Goal: Information Seeking & Learning: Learn about a topic

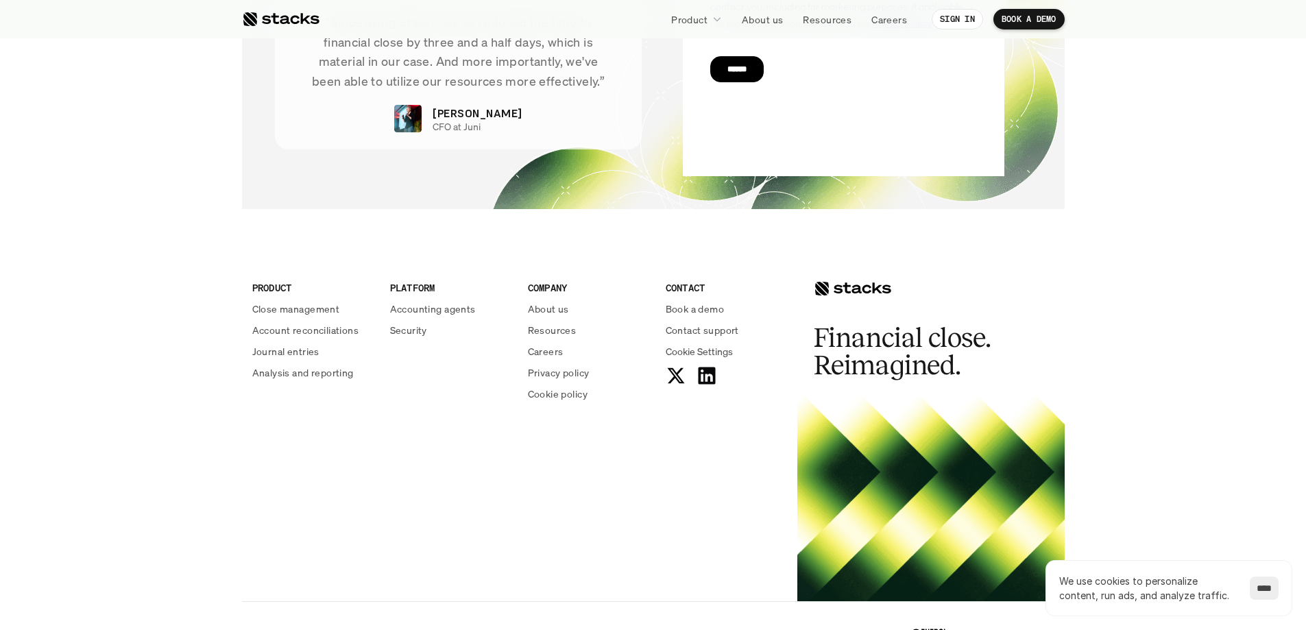
scroll to position [4914, 0]
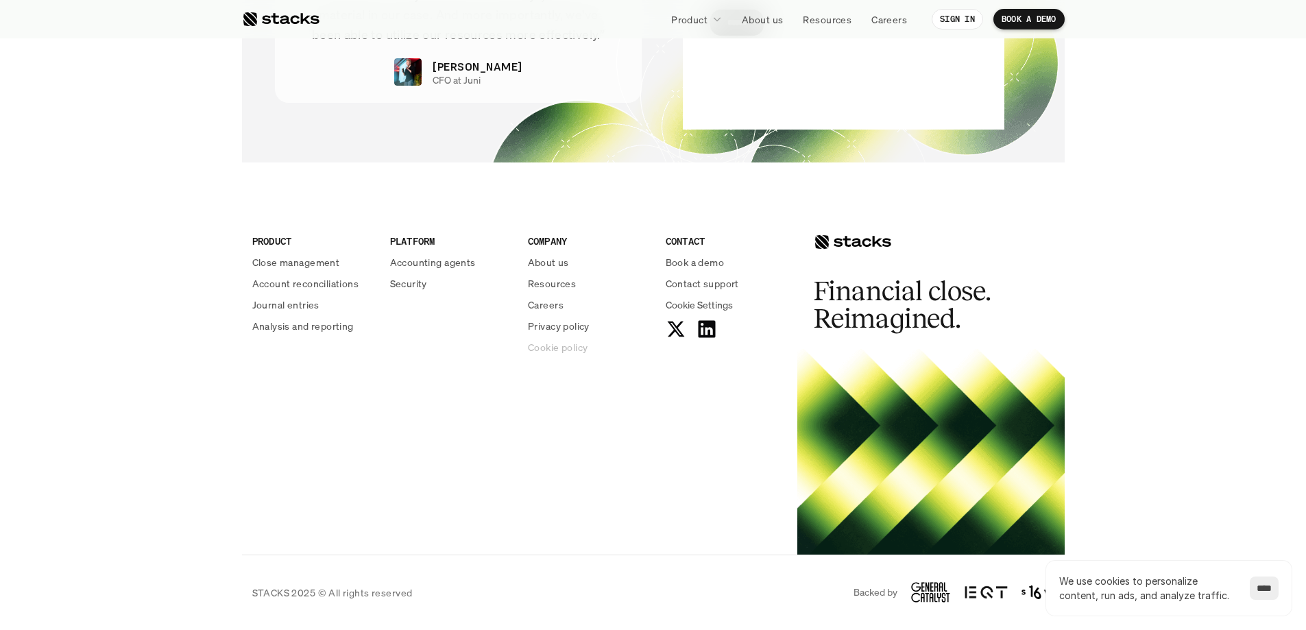
click at [547, 348] on p "Cookie policy" at bounding box center [558, 347] width 60 height 14
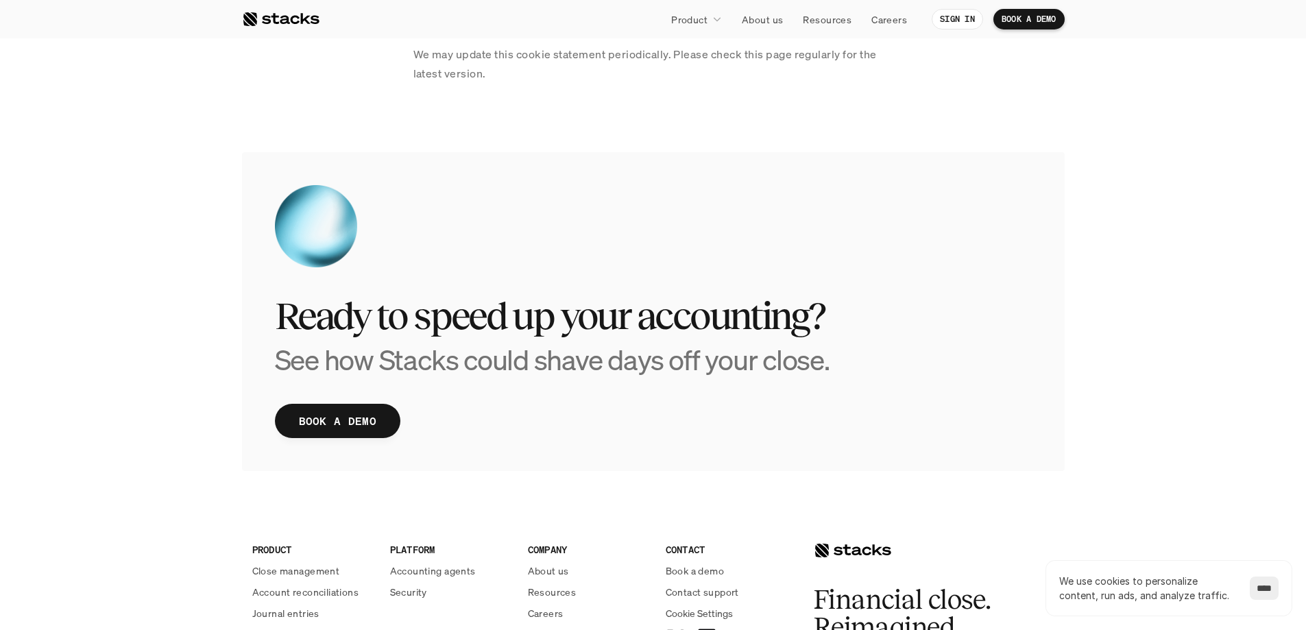
scroll to position [2879, 0]
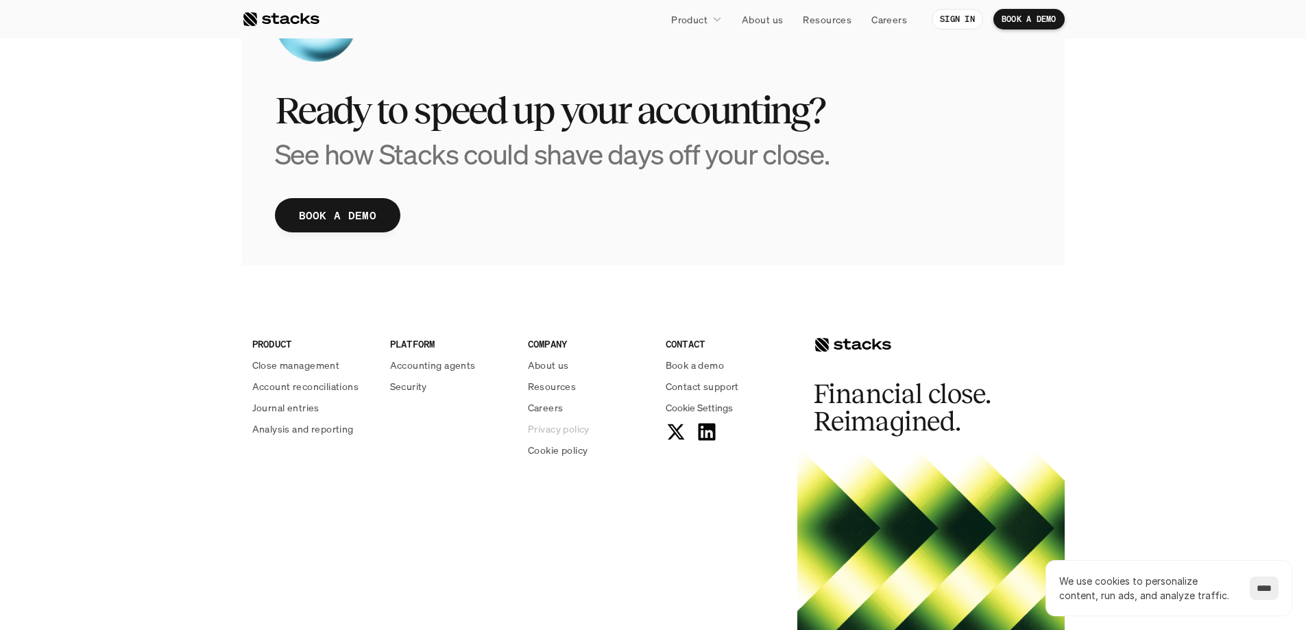
click at [574, 429] on p "Privacy policy" at bounding box center [559, 429] width 62 height 14
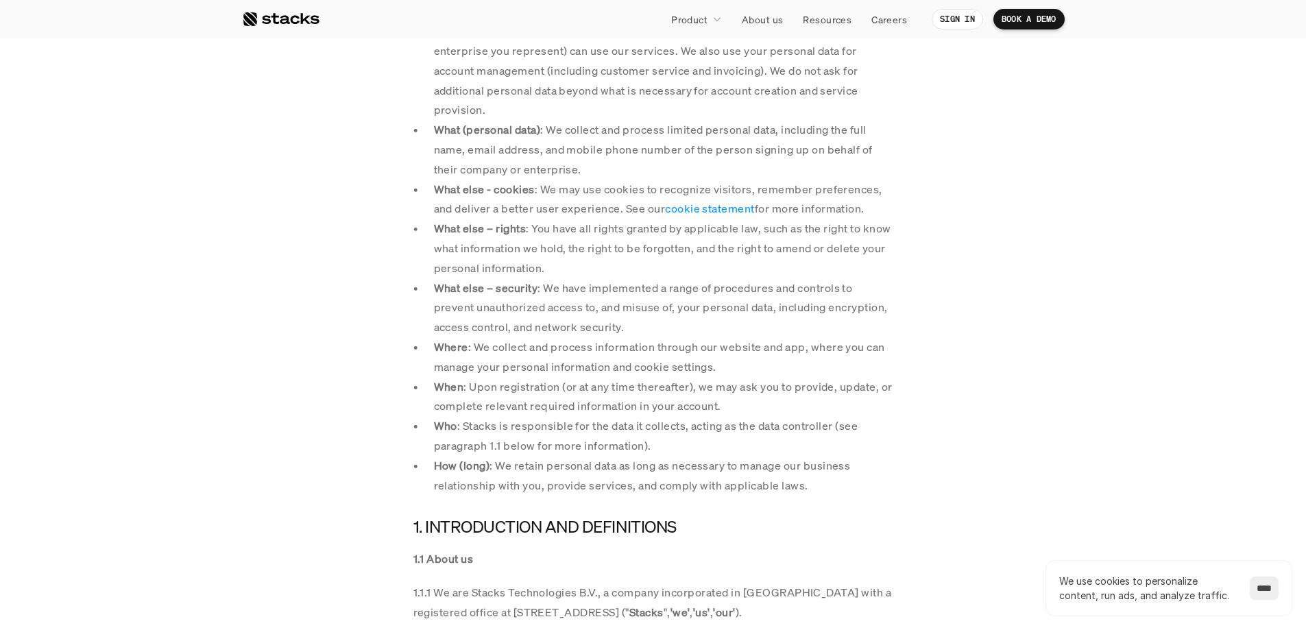
scroll to position [411, 0]
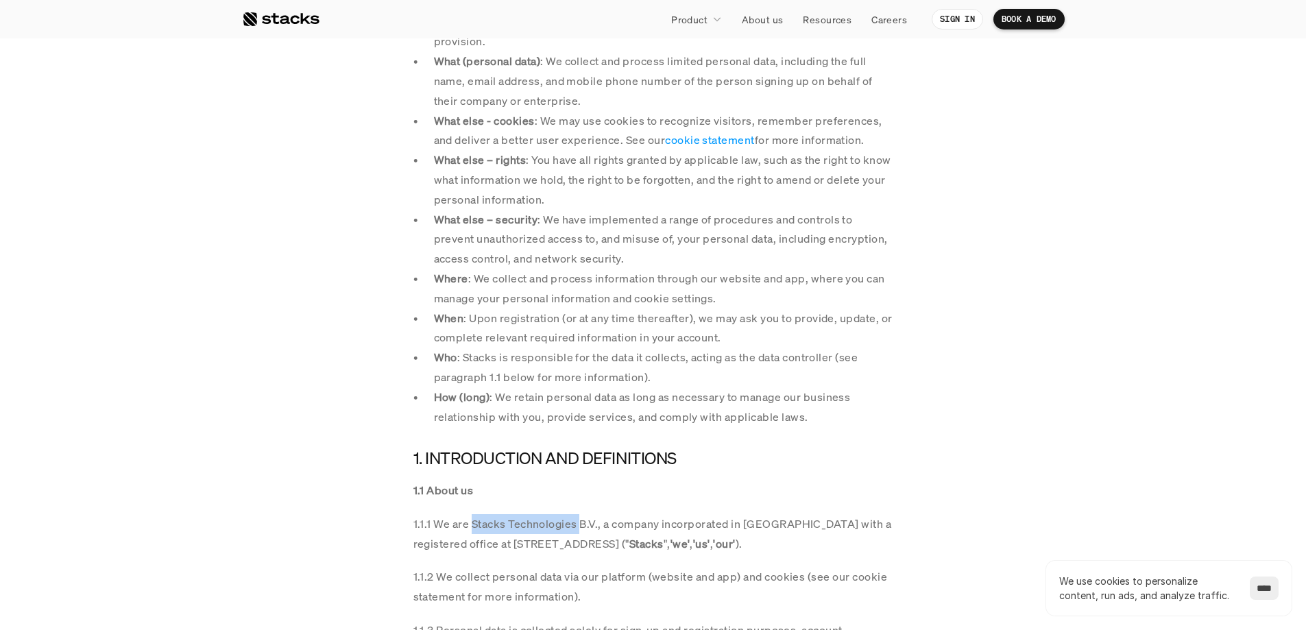
drag, startPoint x: 470, startPoint y: 520, endPoint x: 580, endPoint y: 523, distance: 109.7
click at [580, 523] on p "1.1.1 We are Stacks Technologies B.V., a company incorporated in [GEOGRAPHIC_DA…" at bounding box center [653, 534] width 480 height 40
copy p "Stacks Technologies"
click at [506, 519] on p "1.1.1 We are Stacks Technologies B.V., a company incorporated in [GEOGRAPHIC_DA…" at bounding box center [653, 534] width 480 height 40
drag, startPoint x: 466, startPoint y: 524, endPoint x: 581, endPoint y: 524, distance: 115.2
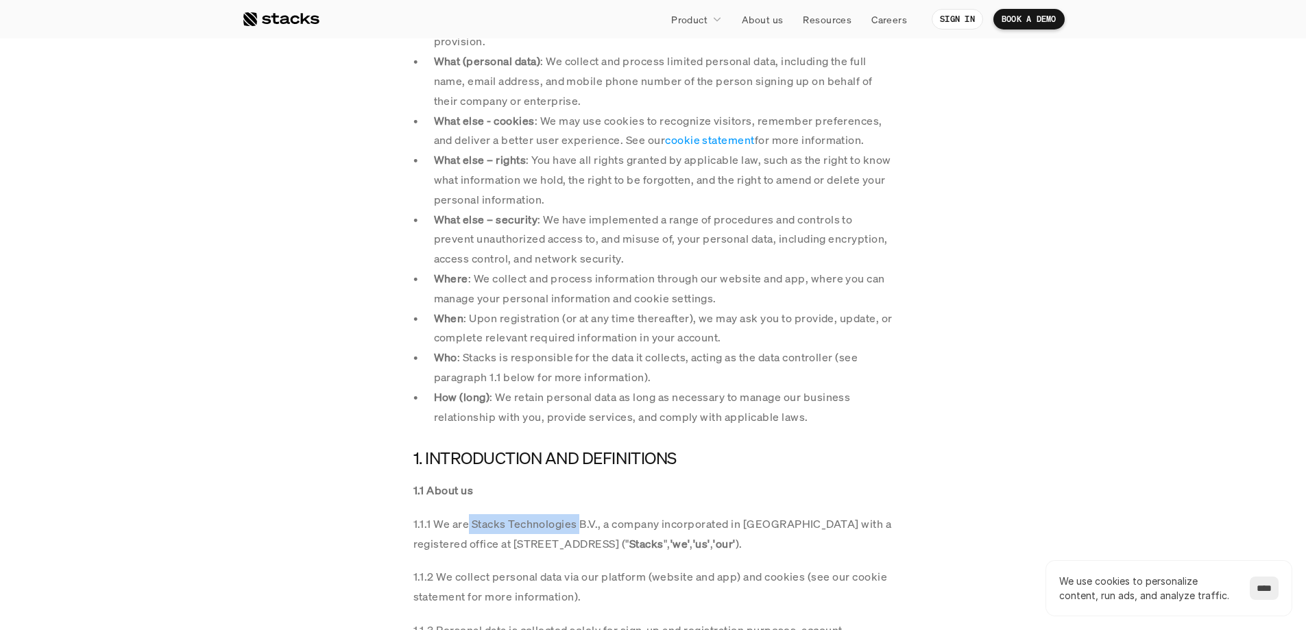
click at [581, 524] on p "1.1.1 We are Stacks Technologies B.V., a company incorporated in [GEOGRAPHIC_DA…" at bounding box center [653, 534] width 480 height 40
copy p "Stacks Technologies"
